Goal: Task Accomplishment & Management: Manage account settings

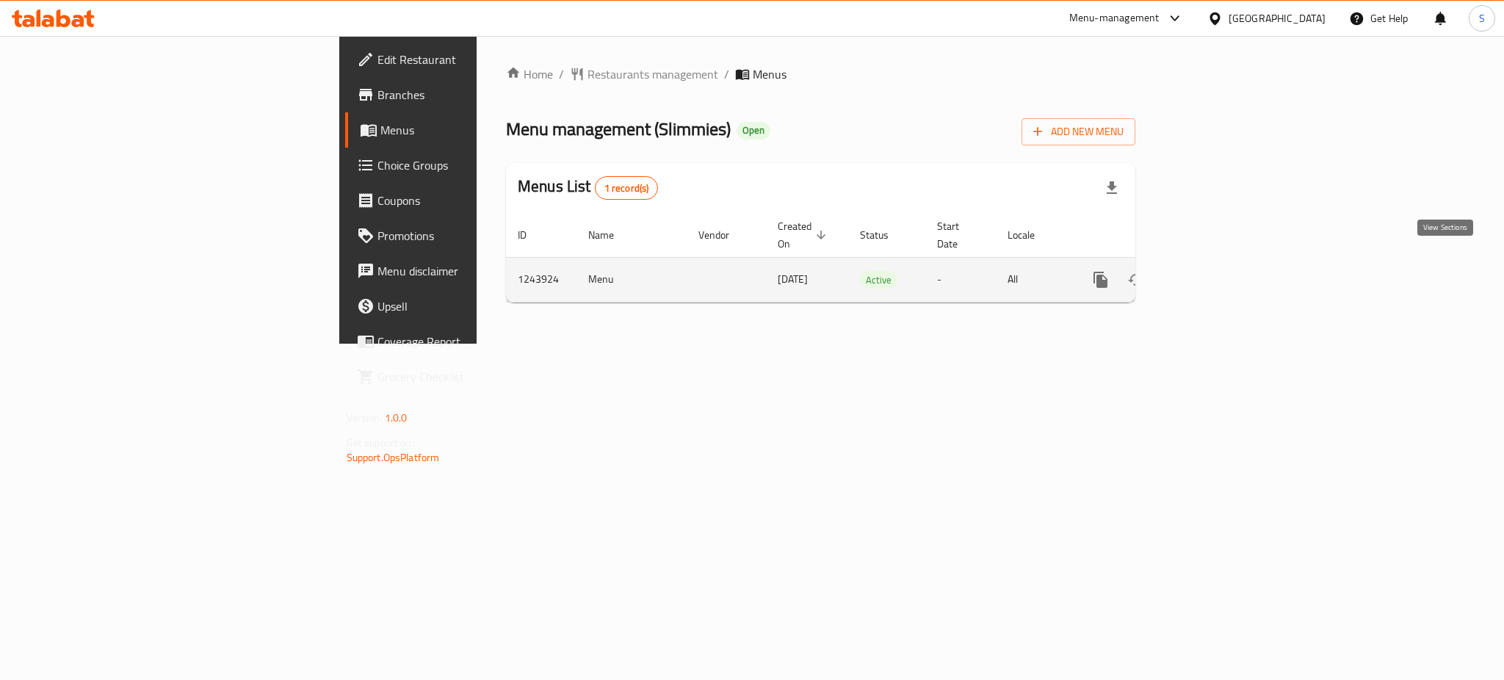
click at [1216, 271] on icon "enhanced table" at bounding box center [1207, 280] width 18 height 18
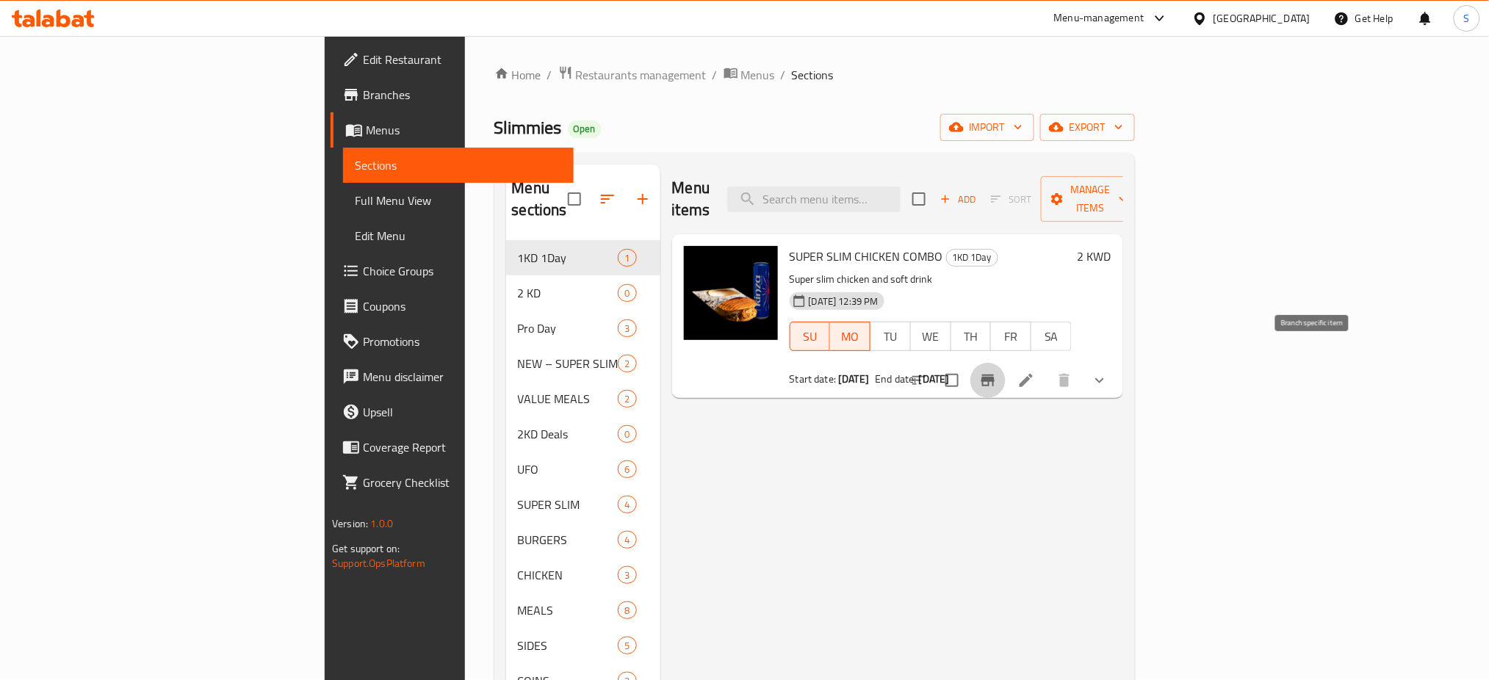
click at [995, 375] on icon "Branch-specific-item" at bounding box center [987, 381] width 13 height 12
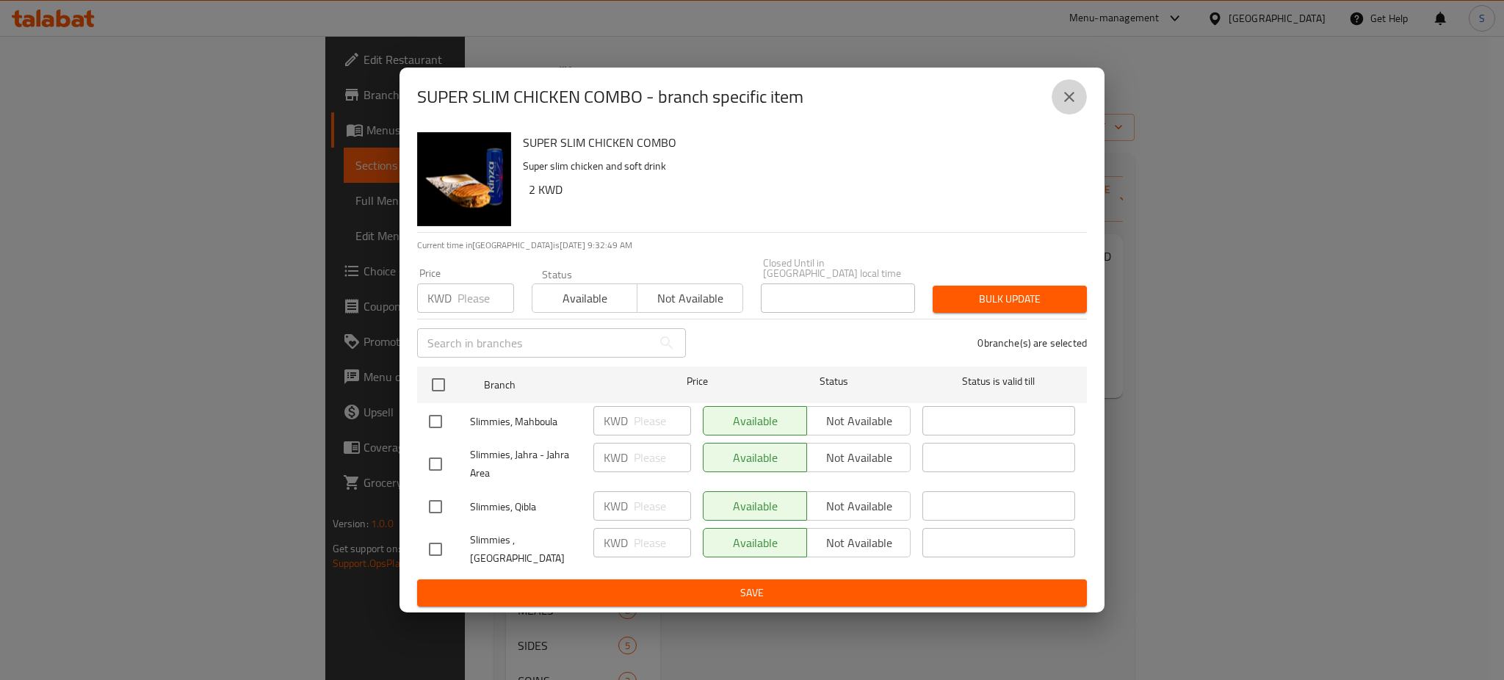
click at [1072, 106] on icon "close" at bounding box center [1070, 97] width 18 height 18
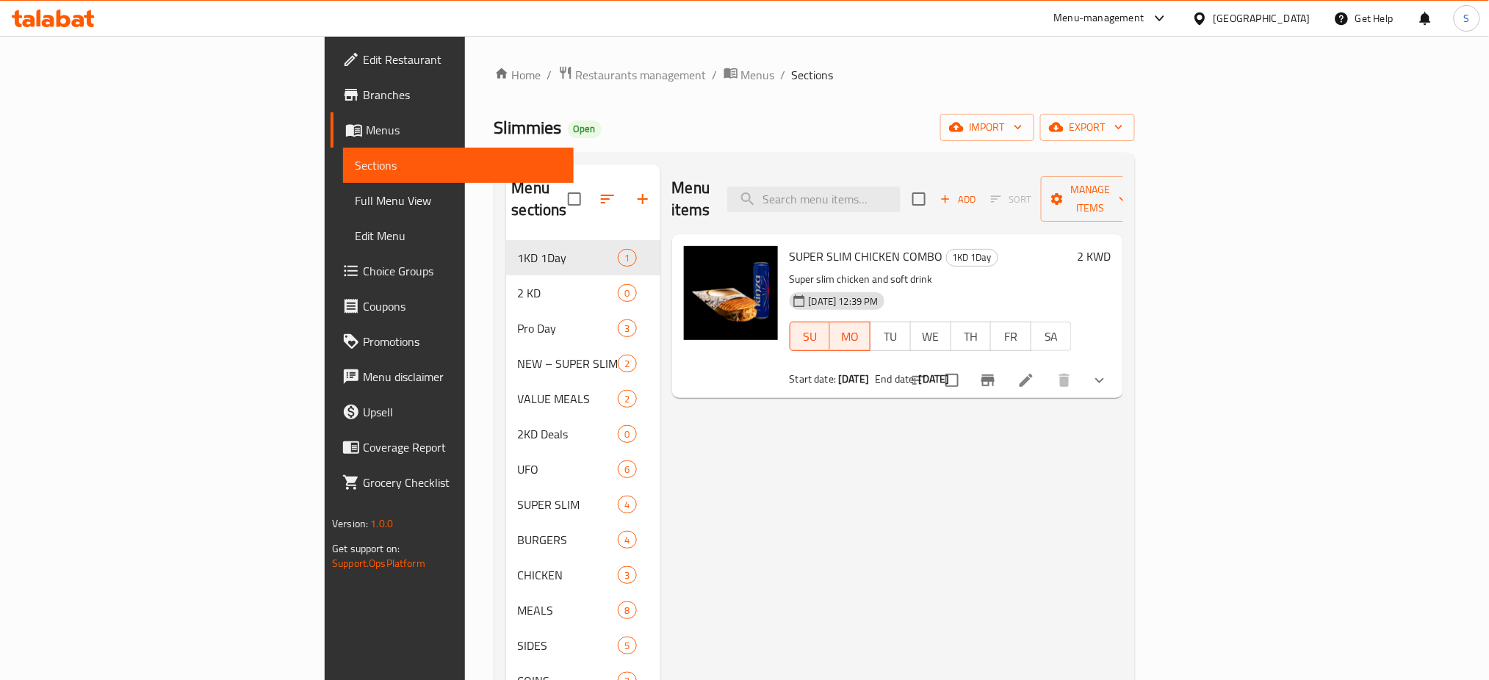
click at [363, 90] on span "Branches" at bounding box center [462, 95] width 199 height 18
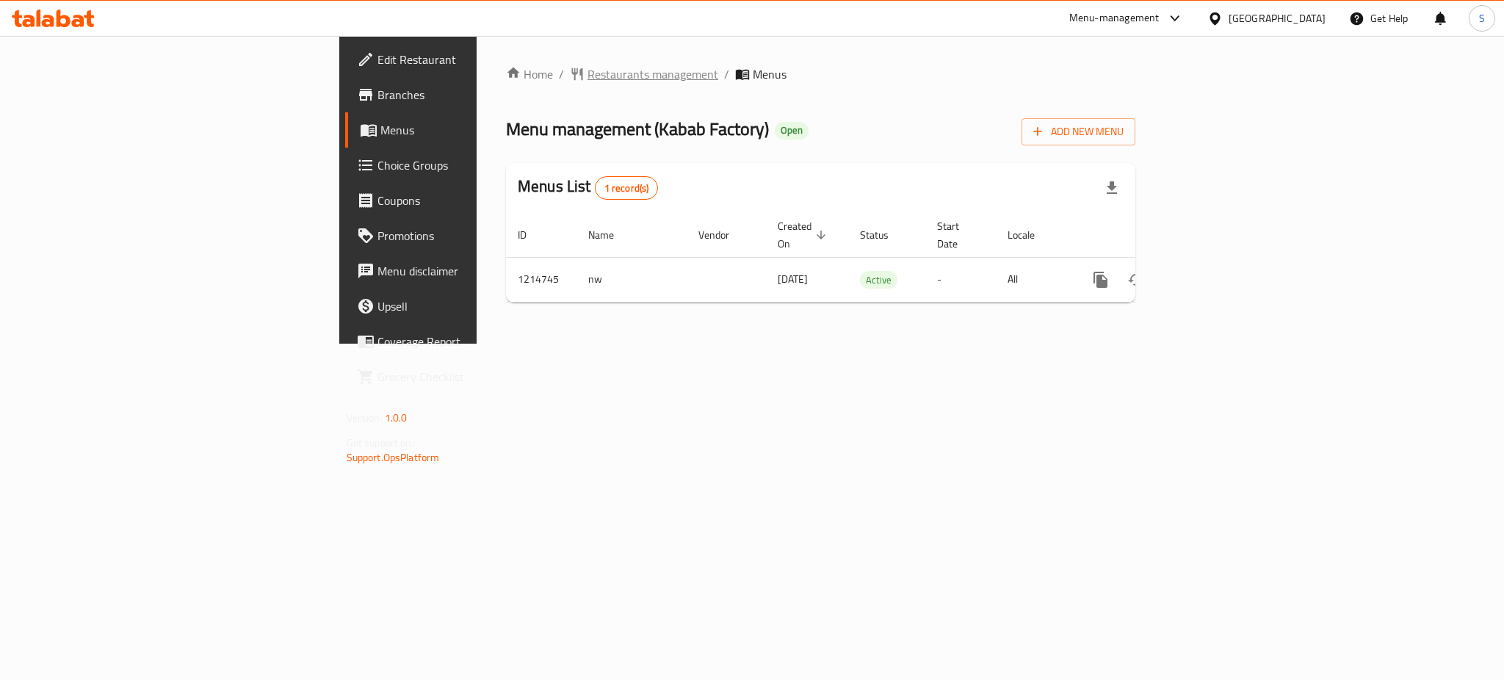
click at [588, 67] on span "Restaurants management" at bounding box center [653, 74] width 131 height 18
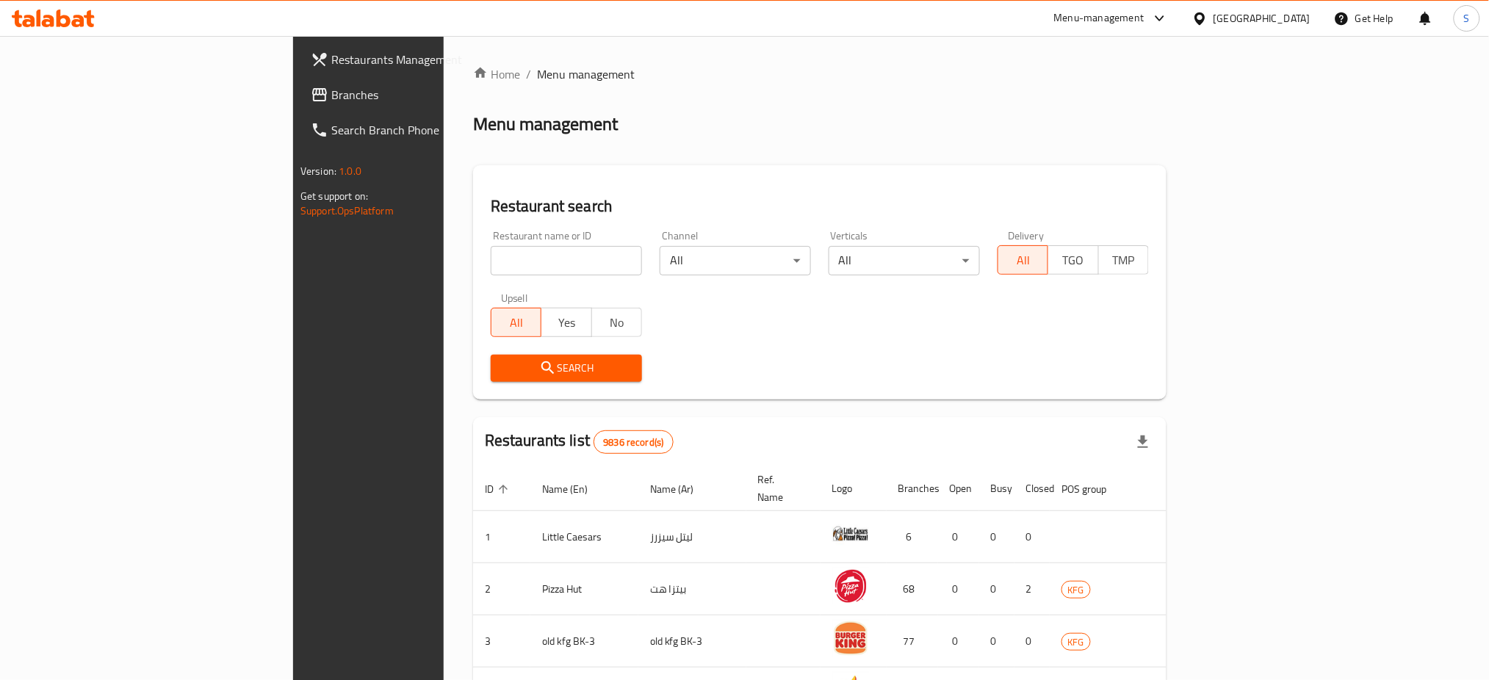
click at [491, 258] on input "search" at bounding box center [566, 260] width 151 height 29
click at [492, 259] on input "Fatayer [PERSON_NAME]" at bounding box center [566, 260] width 151 height 29
click button "Search" at bounding box center [566, 368] width 151 height 27
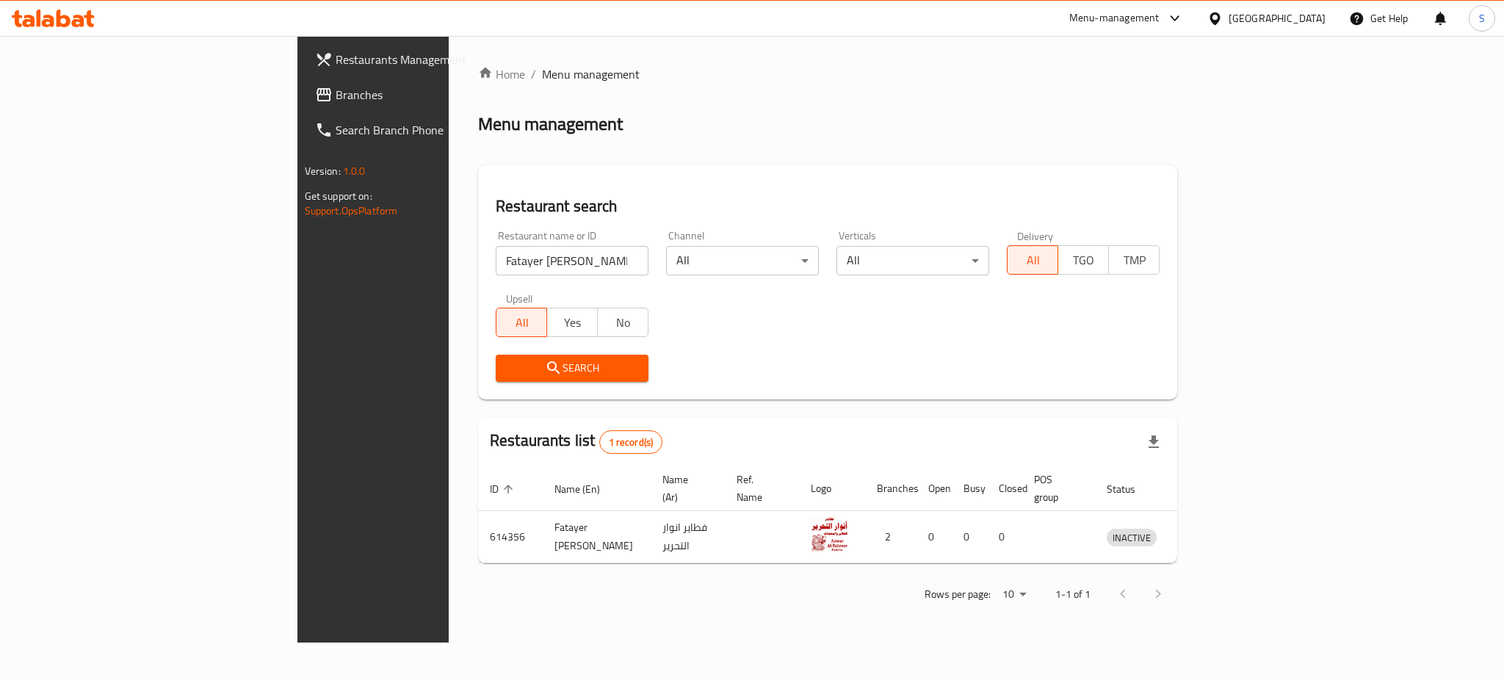
click at [449, 82] on div "Home / Menu management Menu management Restaurant search Restaurant name or ID …" at bounding box center [828, 339] width 758 height 607
drag, startPoint x: 503, startPoint y: 259, endPoint x: 37, endPoint y: 219, distance: 467.4
click at [298, 213] on div "Restaurants Management Branches Search Branch Phone Version: 1.0.0 Get support …" at bounding box center [753, 339] width 910 height 607
paste input "672241"
type input "672241"
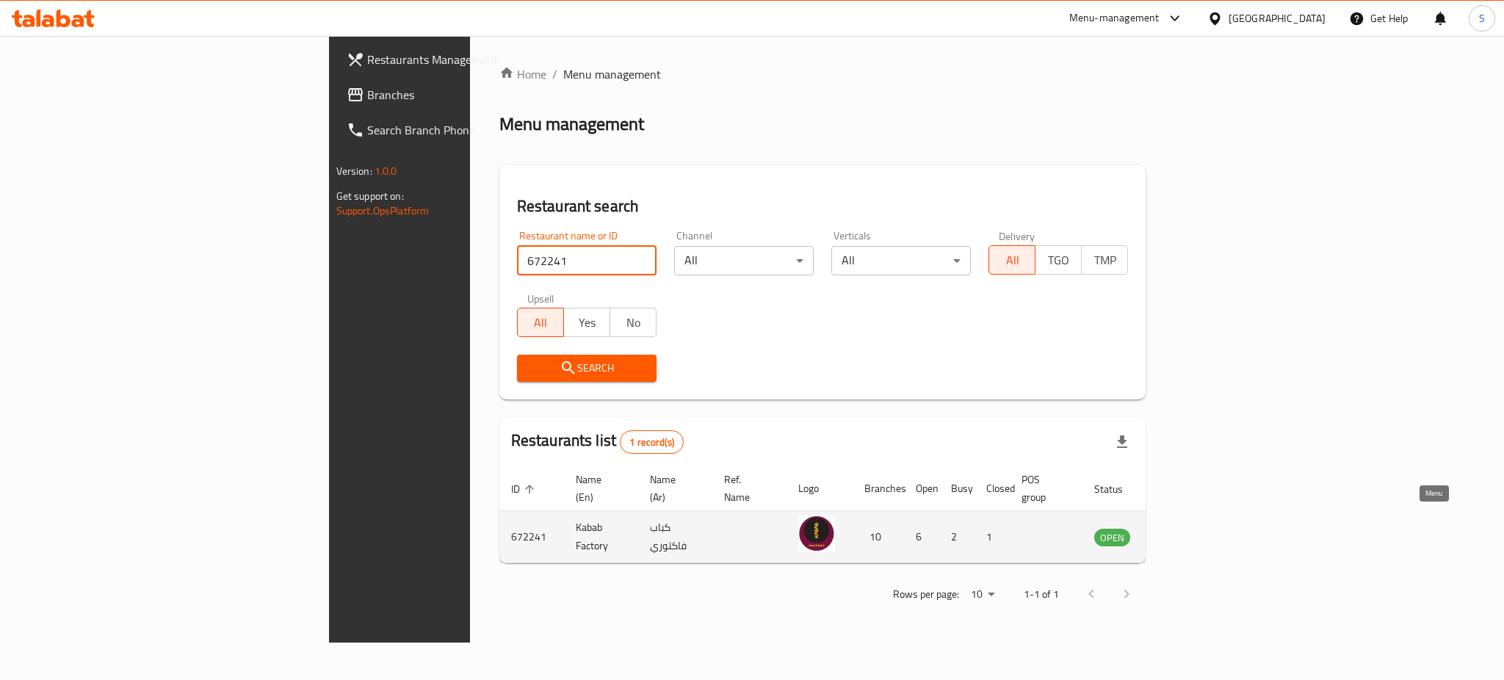
click at [1189, 532] on icon "enhanced table" at bounding box center [1180, 538] width 16 height 12
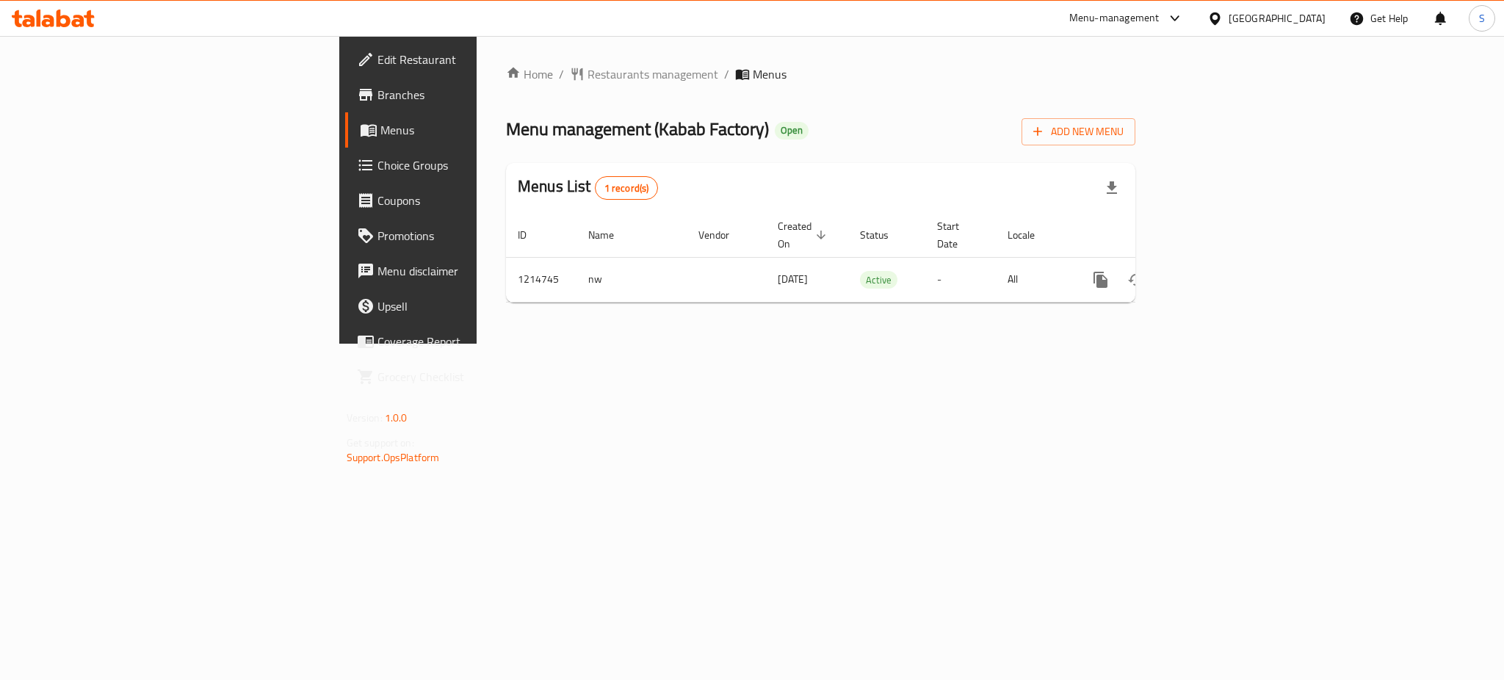
click at [378, 98] on span "Branches" at bounding box center [478, 95] width 201 height 18
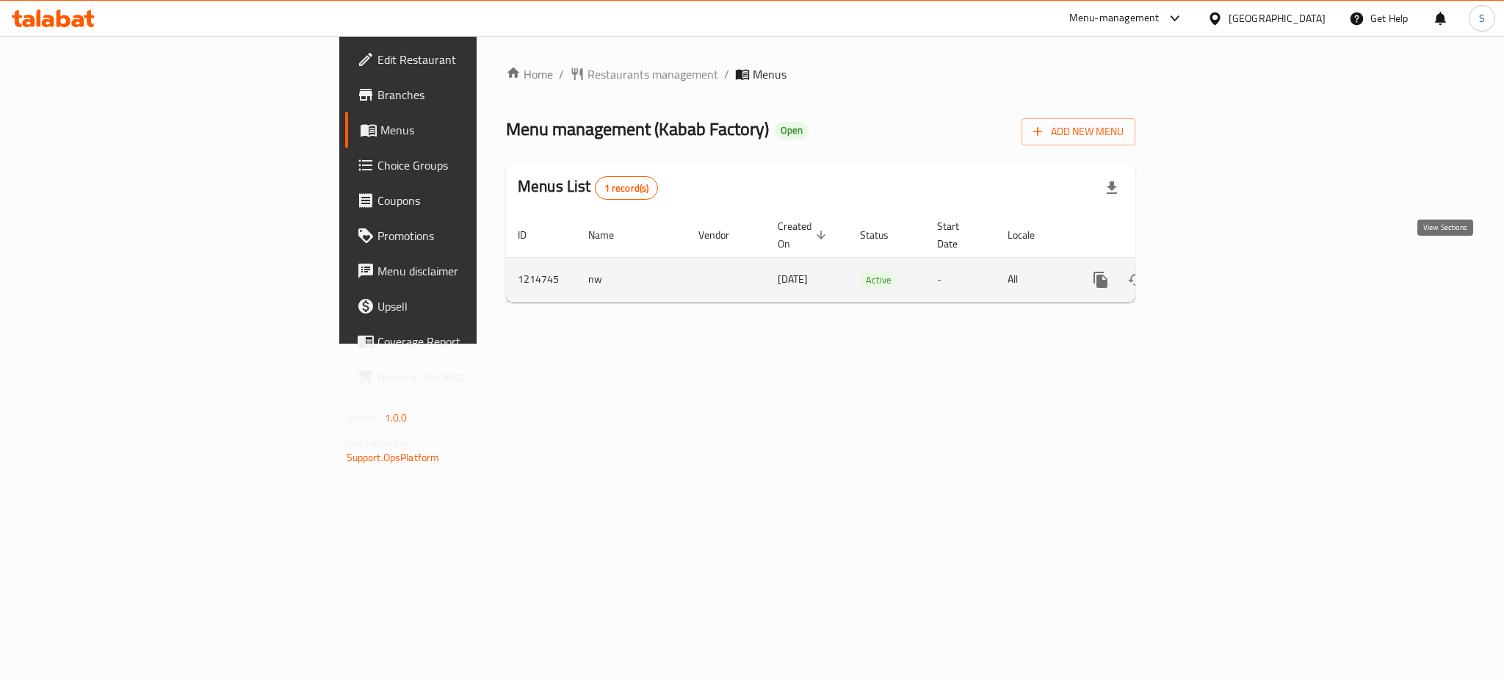
click at [1216, 271] on icon "enhanced table" at bounding box center [1207, 280] width 18 height 18
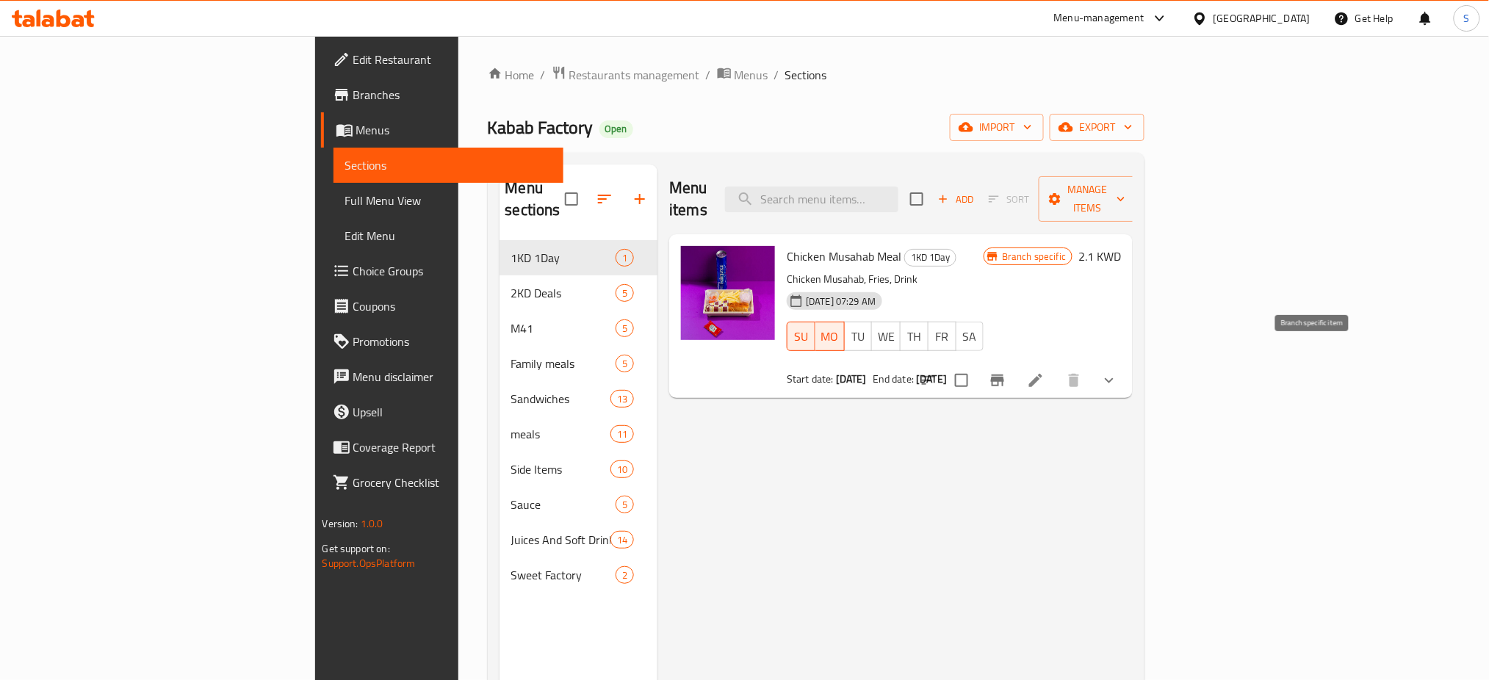
click at [1006, 372] on icon "Branch-specific-item" at bounding box center [998, 381] width 18 height 18
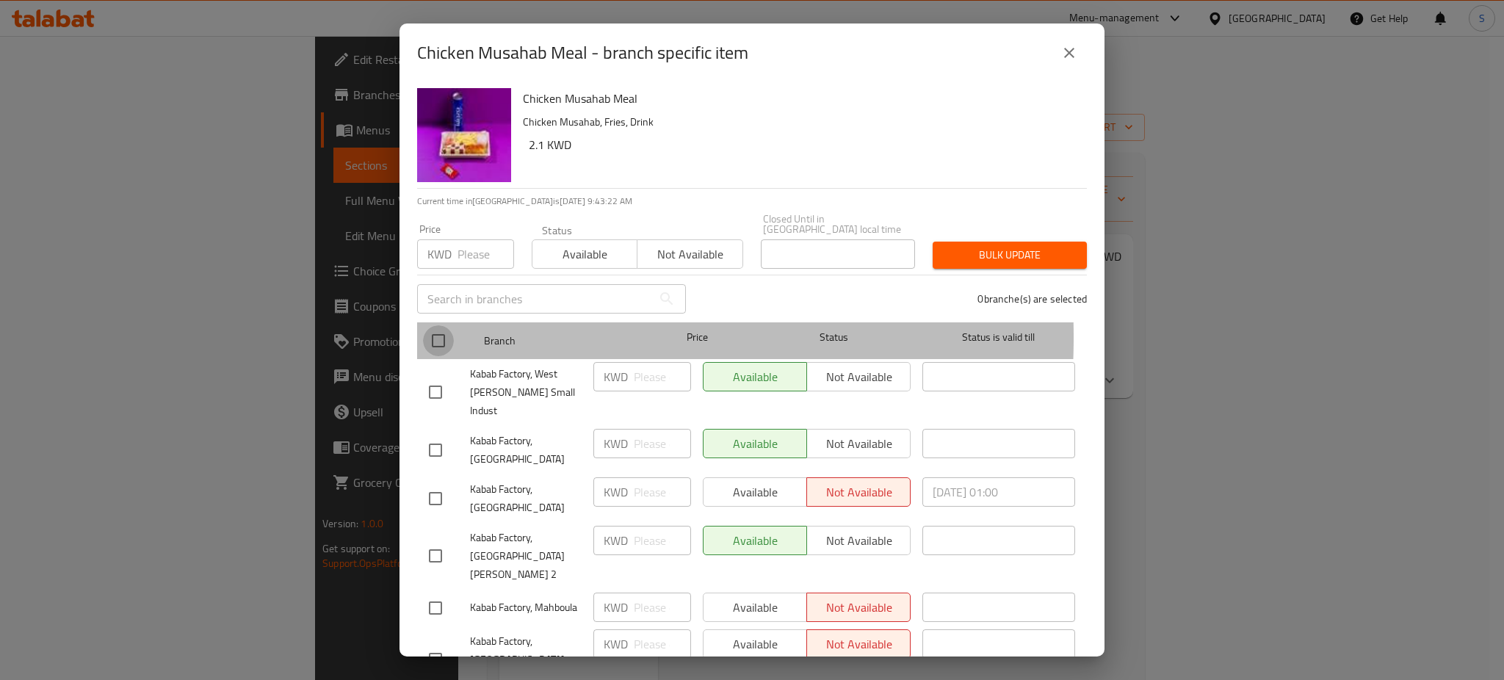
click at [432, 327] on input "checkbox" at bounding box center [438, 340] width 31 height 31
checkbox input "true"
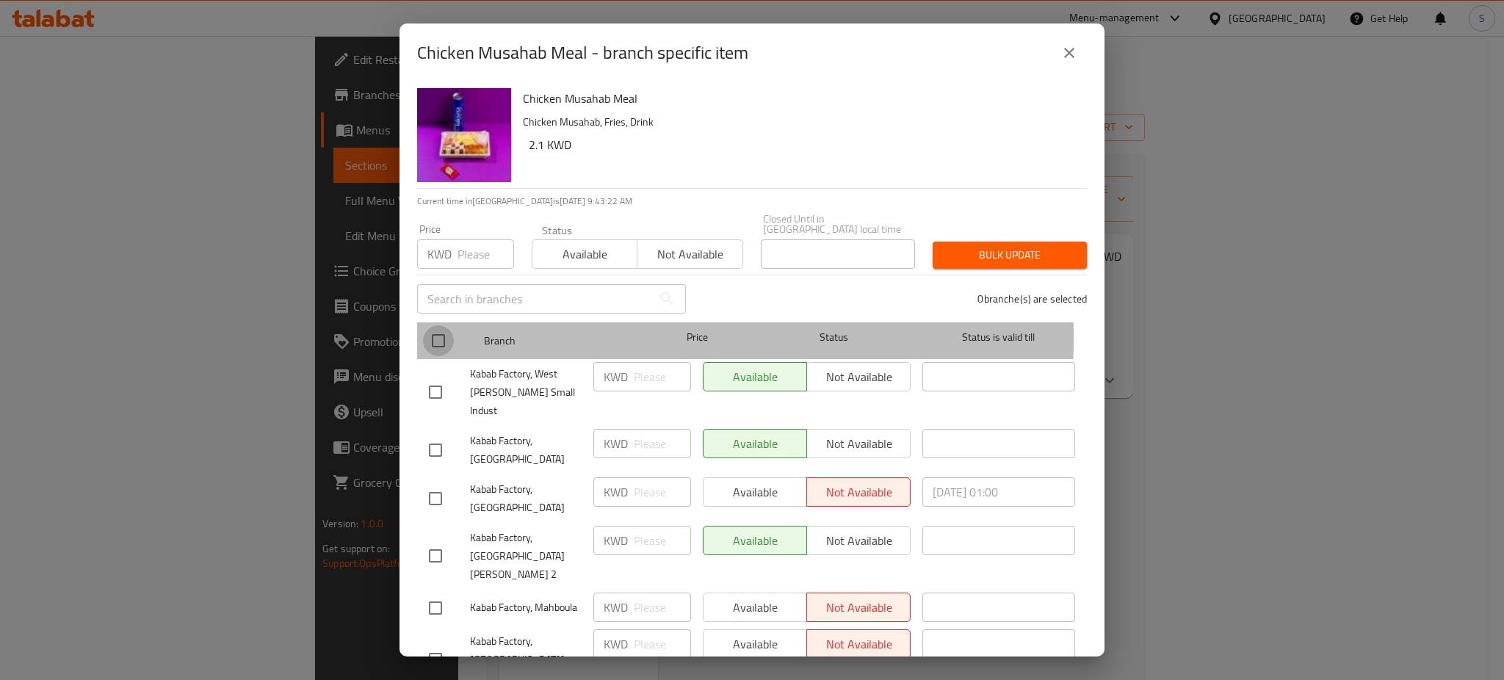
checkbox input "true"
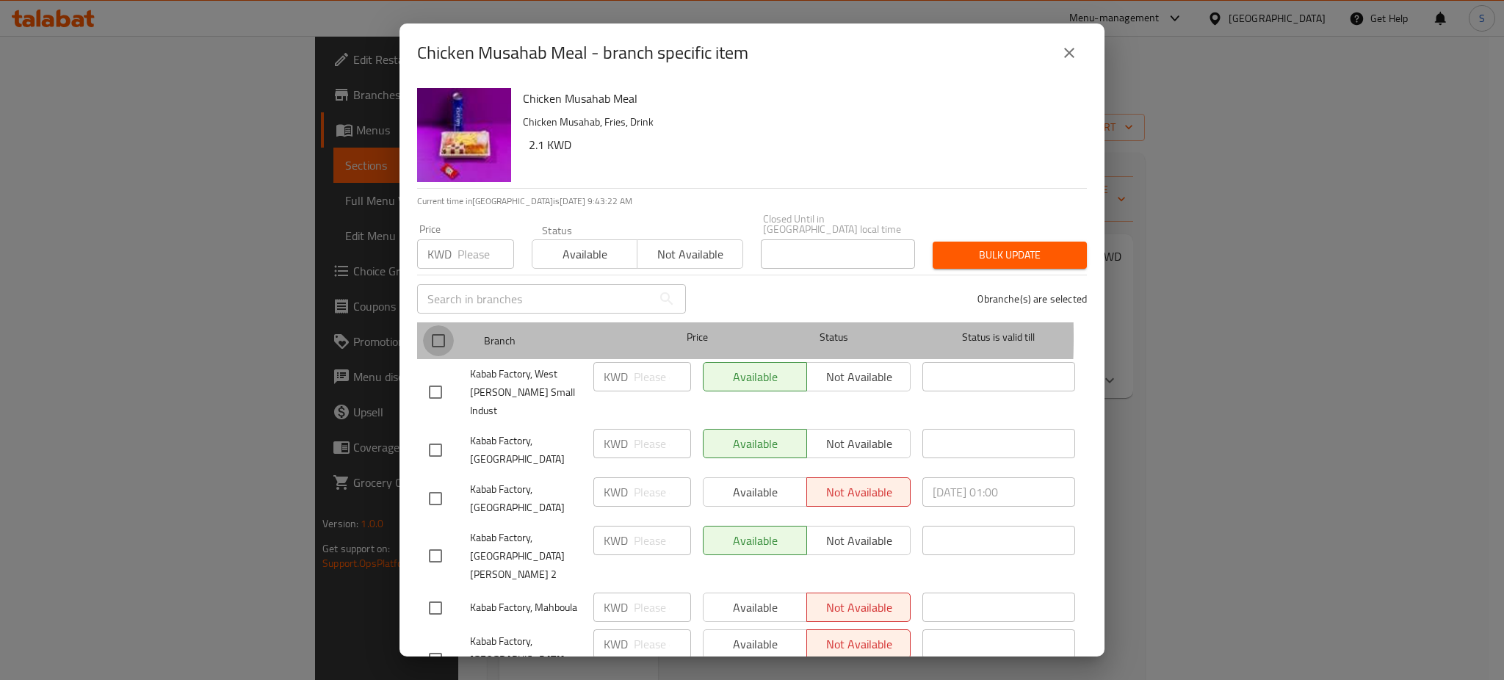
checkbox input "true"
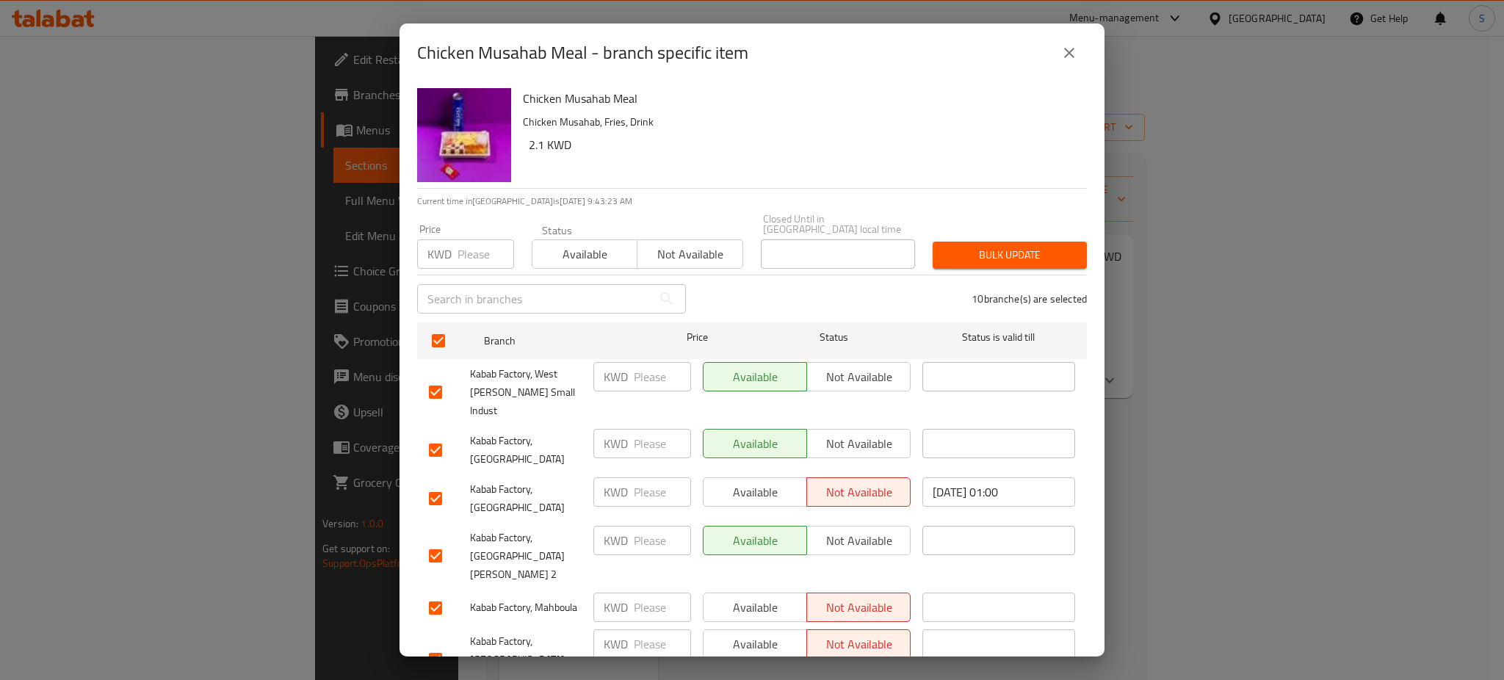
click at [597, 245] on span "Available" at bounding box center [584, 254] width 93 height 21
click at [1032, 248] on span "Bulk update" at bounding box center [1010, 255] width 131 height 18
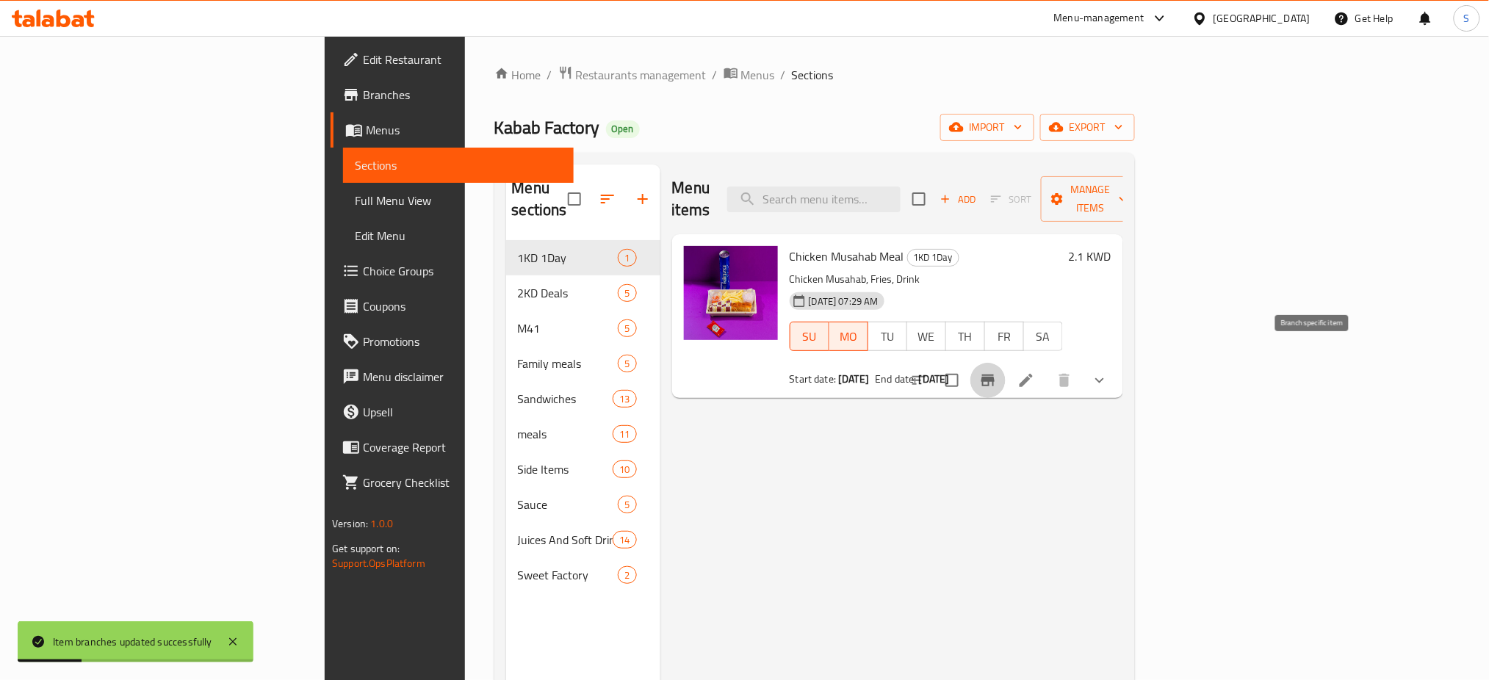
click at [1006, 365] on button "Branch-specific-item" at bounding box center [987, 380] width 35 height 35
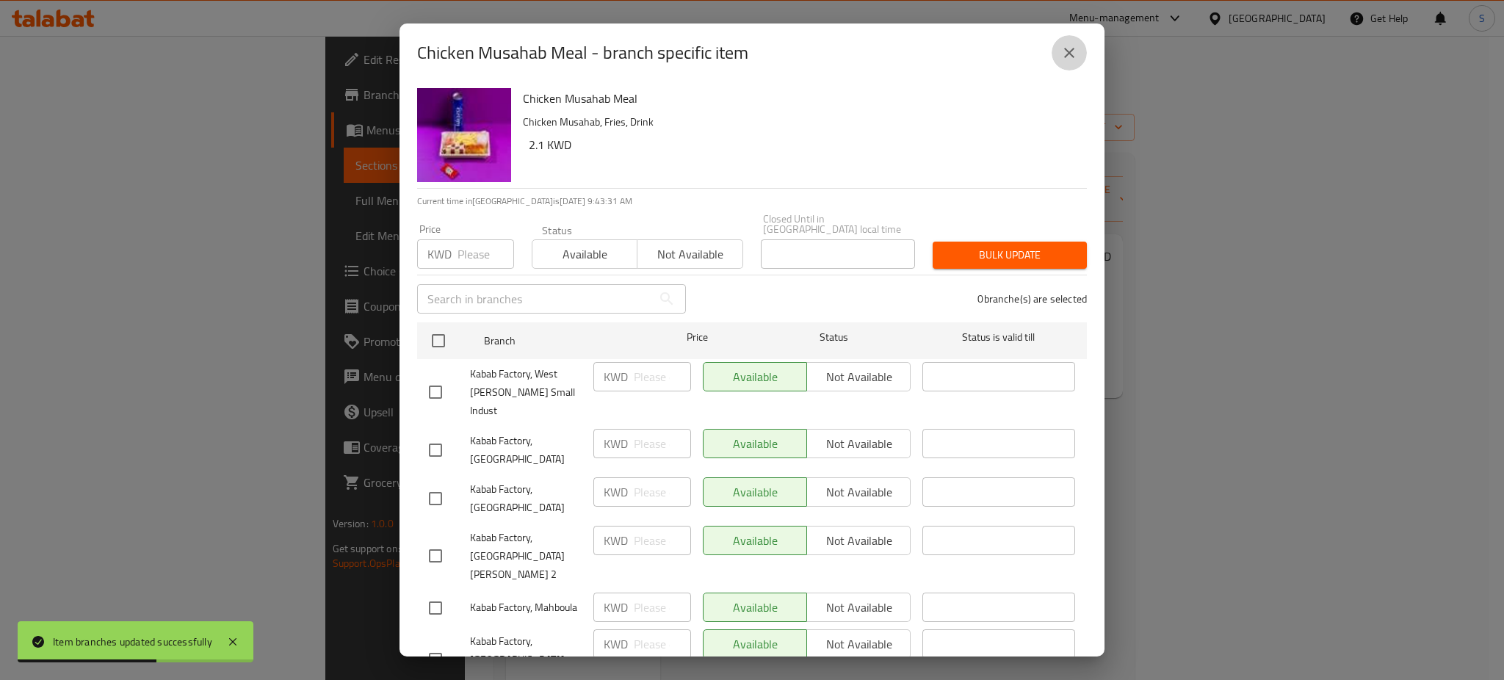
click at [1068, 50] on icon "close" at bounding box center [1070, 53] width 18 height 18
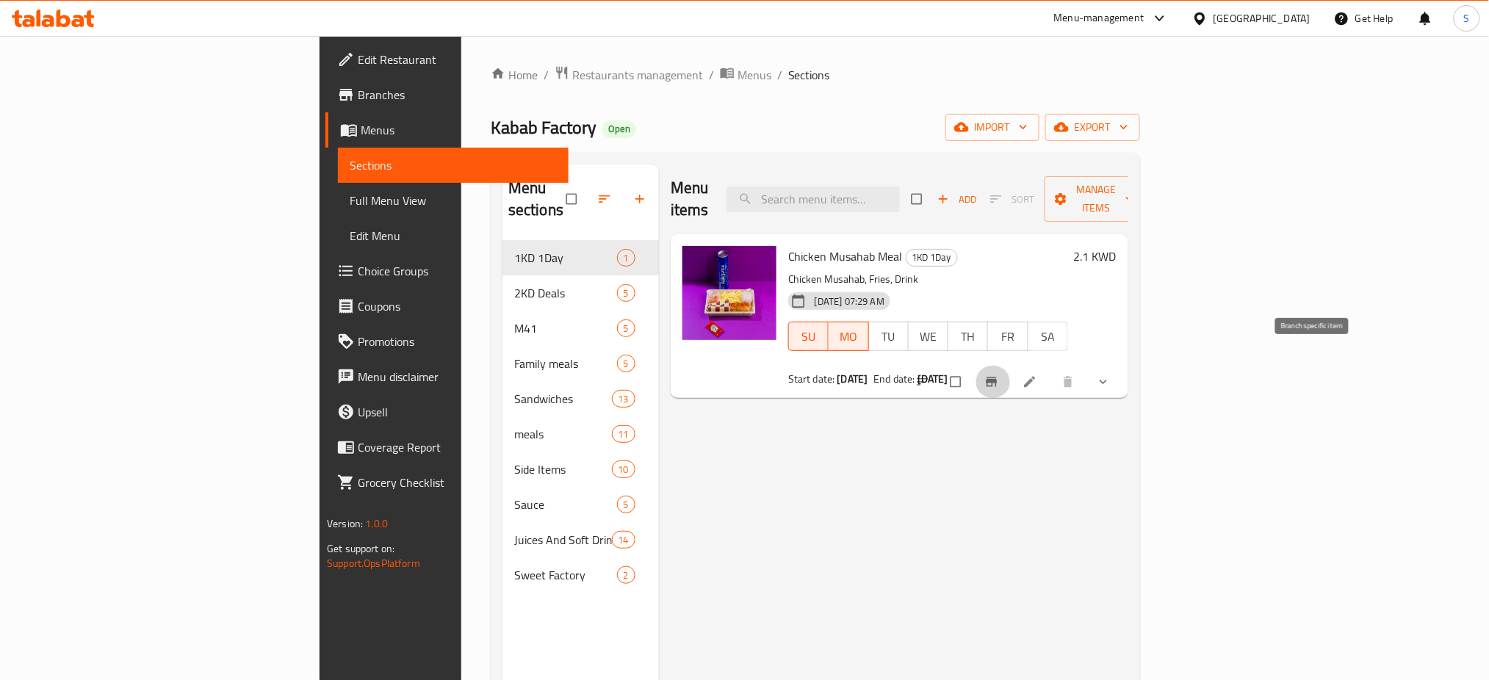
click at [997, 378] on icon "Branch-specific-item" at bounding box center [991, 383] width 11 height 10
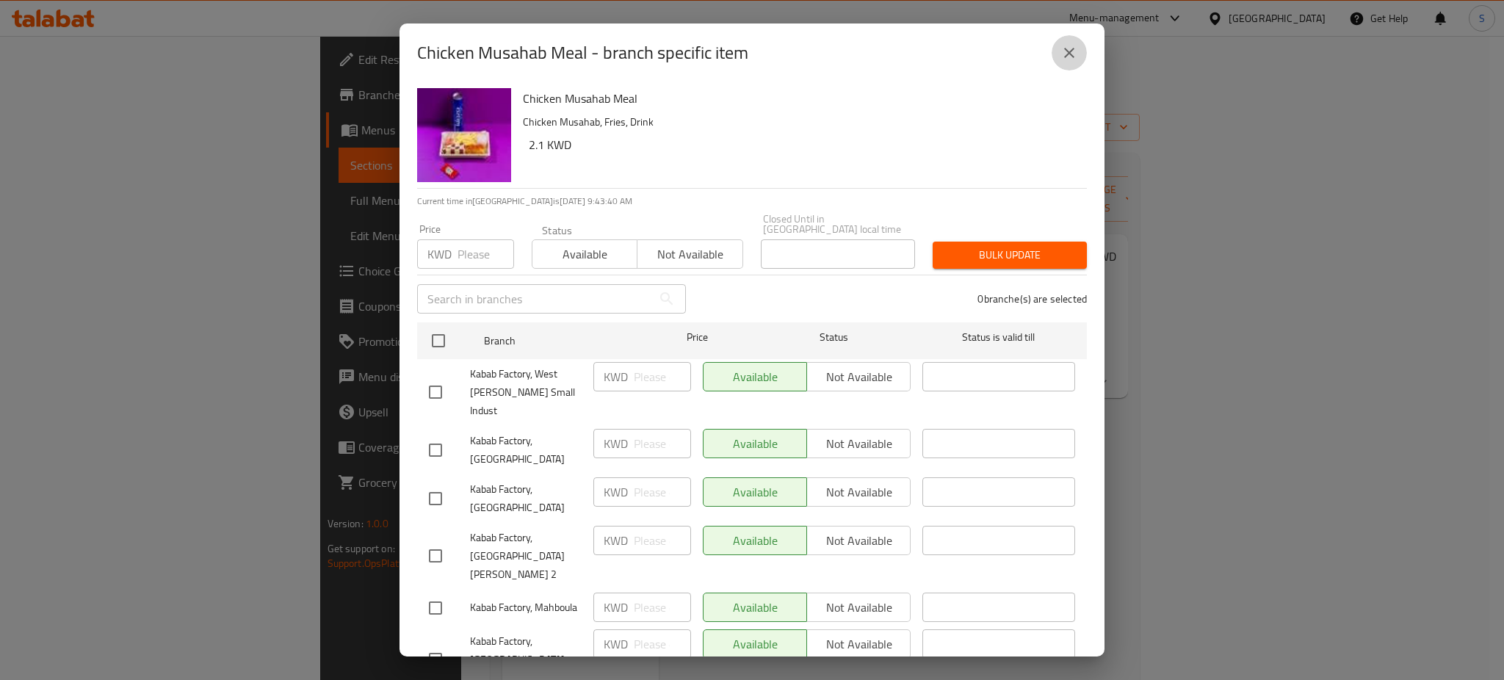
click at [1074, 47] on icon "close" at bounding box center [1070, 53] width 18 height 18
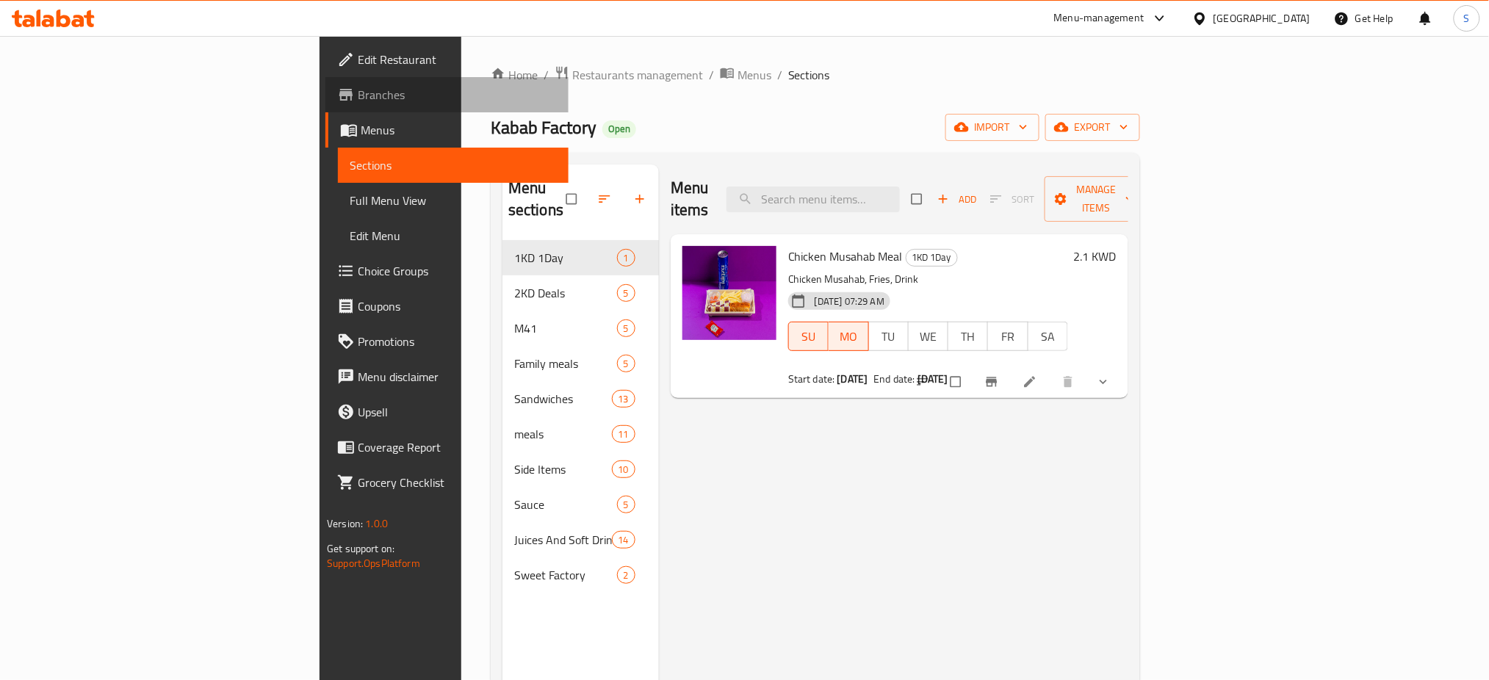
click at [358, 101] on span "Branches" at bounding box center [457, 95] width 199 height 18
